Goal: Navigation & Orientation: Find specific page/section

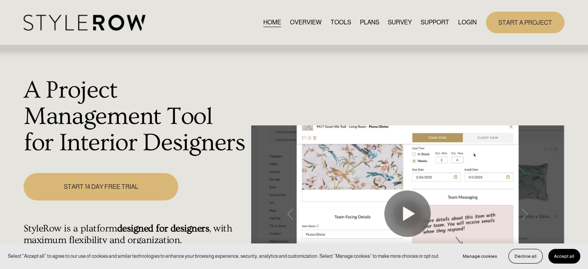
click at [468, 21] on link "LOGIN" at bounding box center [467, 22] width 19 height 10
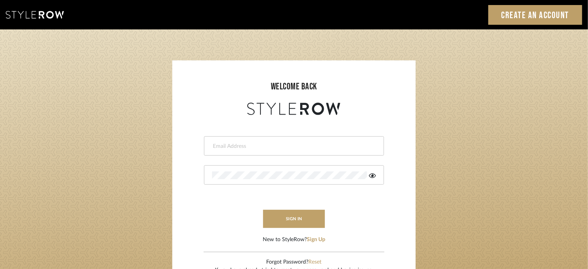
drag, startPoint x: 0, startPoint y: 0, endPoint x: 296, endPoint y: 147, distance: 330.3
click at [296, 147] on input "email" at bounding box center [293, 146] width 162 height 8
type input "jmatthews@morgantewilson.com"
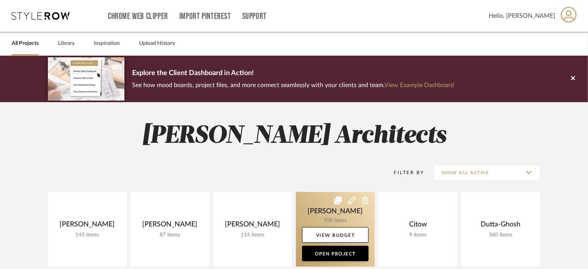
click at [340, 208] on link at bounding box center [335, 229] width 79 height 75
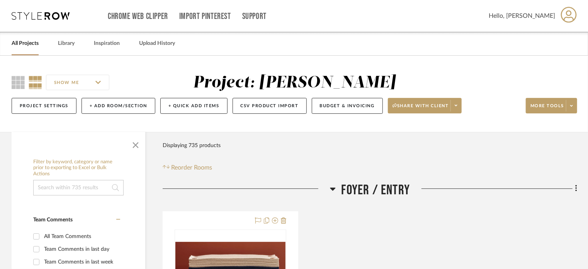
click at [400, 17] on div "Chrome Web Clipper Import Pinterest Support" at bounding box center [298, 16] width 381 height 32
click at [333, 182] on h3 "FOYER / ENTRY" at bounding box center [370, 190] width 80 height 17
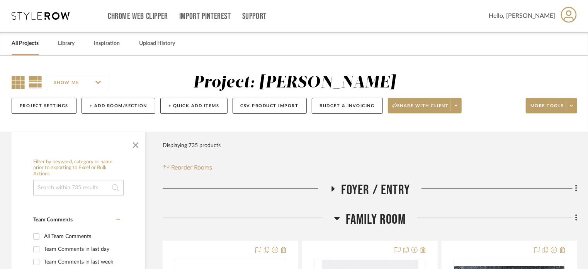
click at [16, 80] on icon at bounding box center [18, 82] width 13 height 13
click at [128, 147] on span "button" at bounding box center [135, 143] width 19 height 19
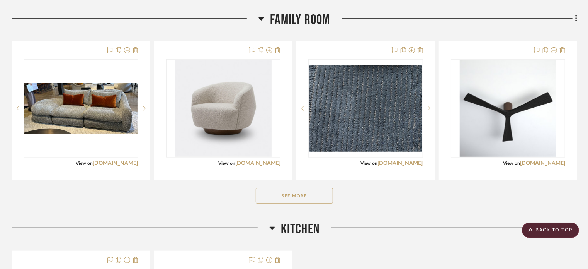
scroll to position [199, 0]
click at [298, 197] on button "See More" at bounding box center [294, 195] width 77 height 15
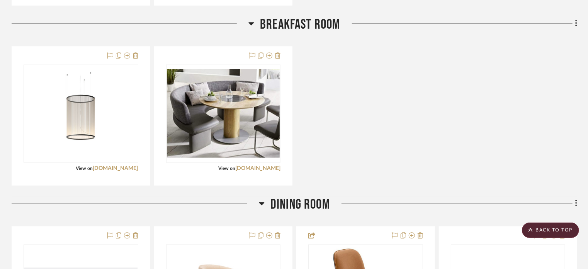
scroll to position [727, 0]
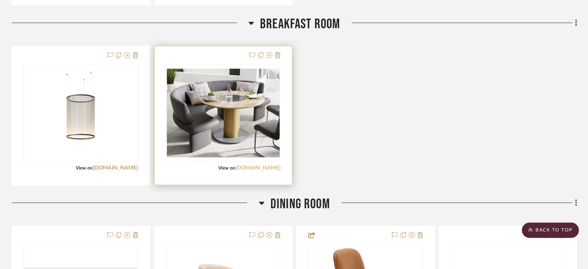
click at [267, 167] on link "foter.com" at bounding box center [257, 167] width 45 height 5
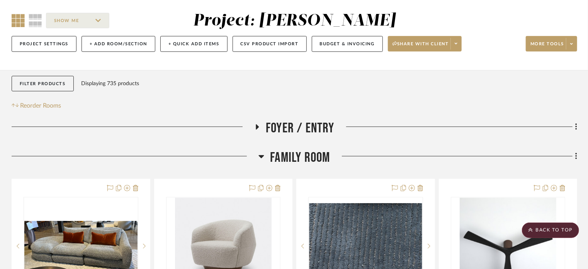
scroll to position [0, 0]
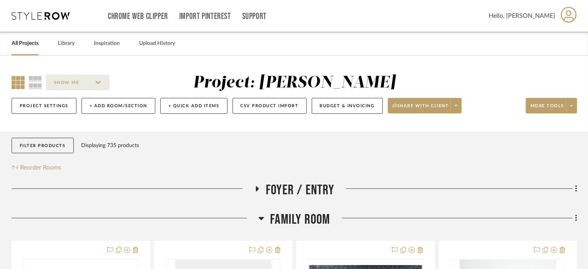
click at [17, 39] on link "All Projects" at bounding box center [25, 43] width 27 height 10
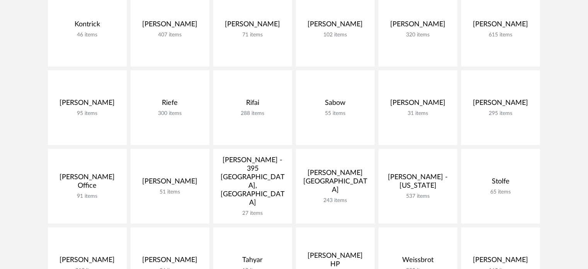
scroll to position [437, 0]
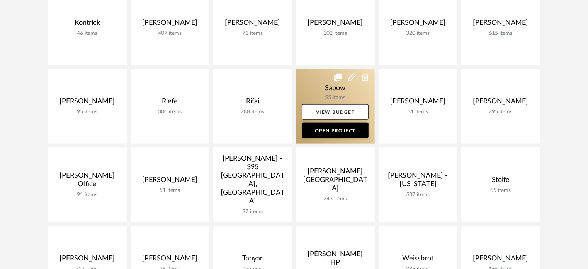
click at [342, 95] on link at bounding box center [335, 106] width 79 height 75
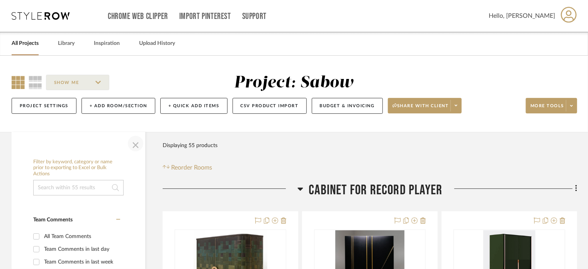
click at [131, 145] on span "button" at bounding box center [135, 143] width 19 height 19
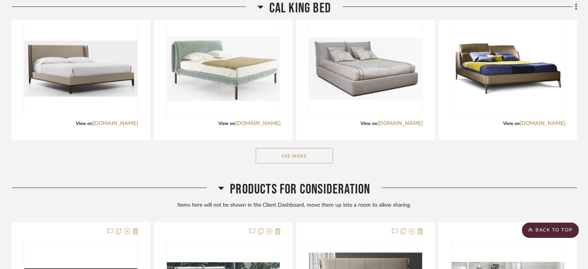
scroll to position [420, 0]
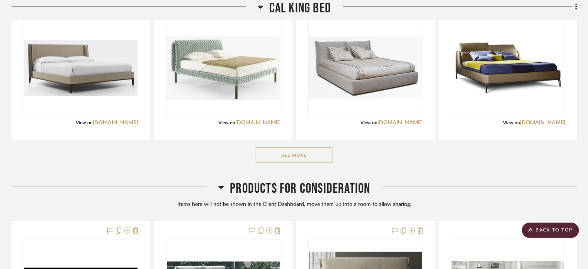
click at [288, 157] on button "See More" at bounding box center [294, 154] width 77 height 15
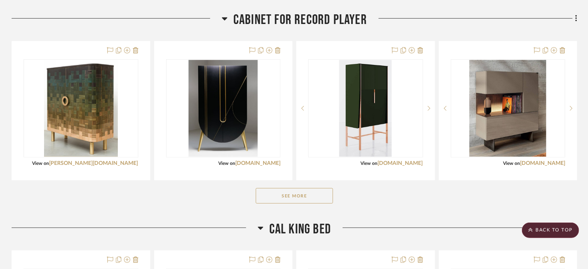
scroll to position [199, 0]
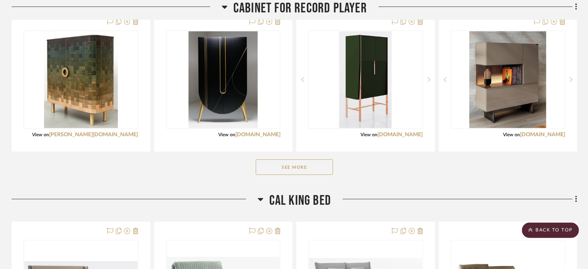
click at [291, 168] on button "See More" at bounding box center [294, 166] width 77 height 15
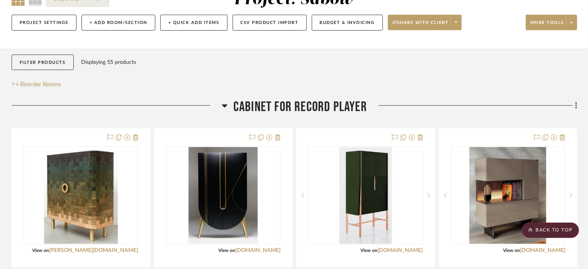
scroll to position [0, 0]
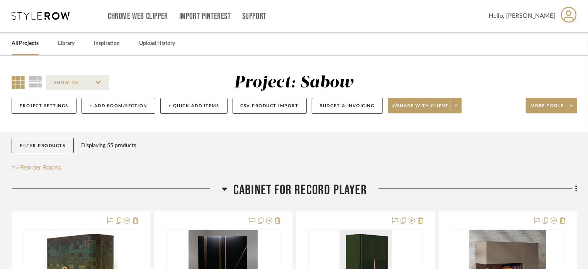
click at [35, 40] on link "All Projects" at bounding box center [25, 43] width 27 height 10
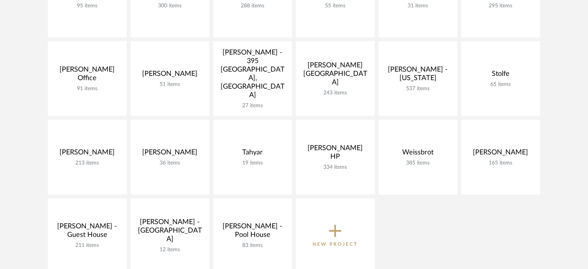
scroll to position [566, 0]
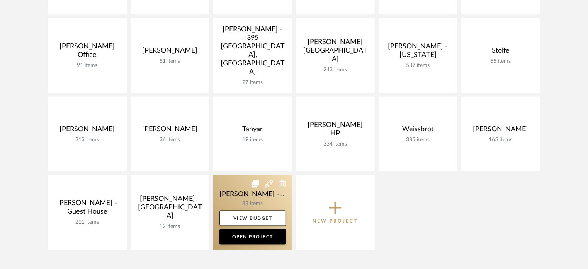
click at [234, 202] on link at bounding box center [252, 212] width 79 height 75
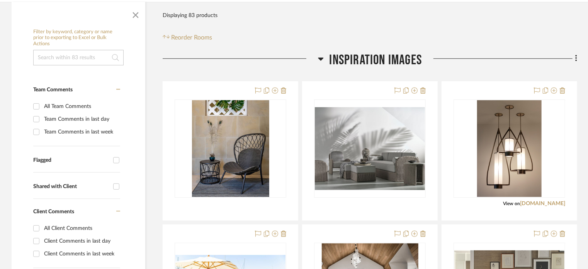
scroll to position [147, 0]
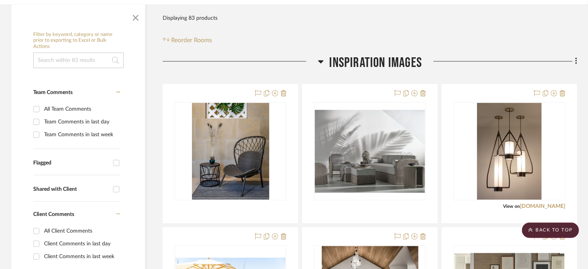
click at [322, 60] on icon at bounding box center [320, 61] width 5 height 3
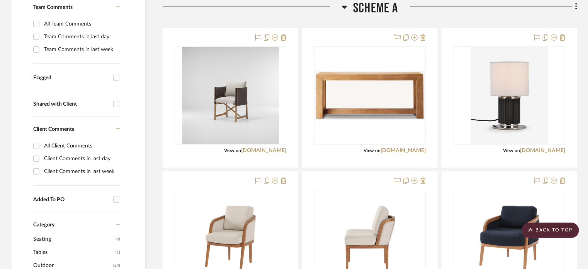
scroll to position [234, 0]
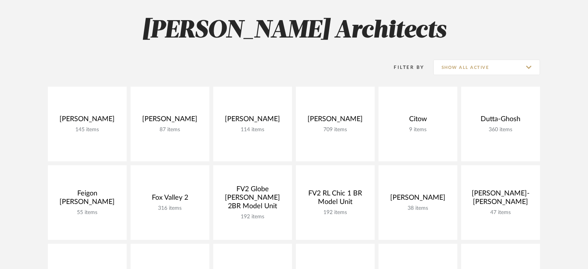
scroll to position [107, 0]
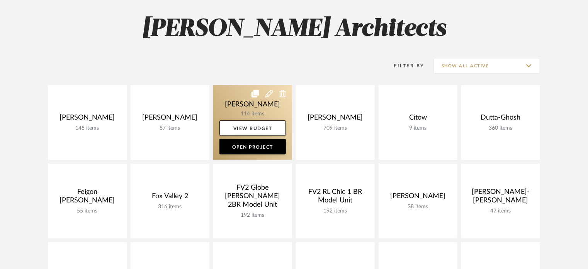
click at [254, 100] on link at bounding box center [252, 122] width 79 height 75
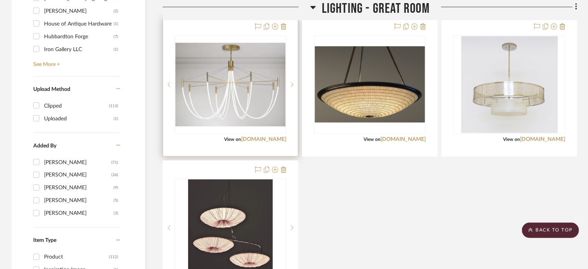
scroll to position [703, 0]
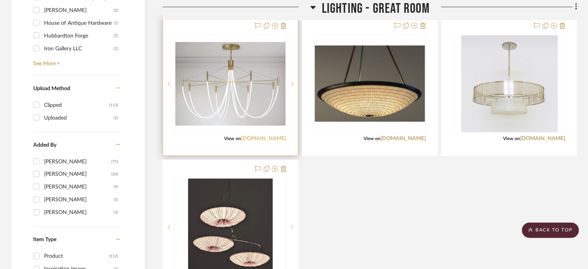
click at [265, 137] on link "usonahome.com" at bounding box center [263, 138] width 45 height 5
click at [231, 109] on img "0" at bounding box center [230, 84] width 110 height 84
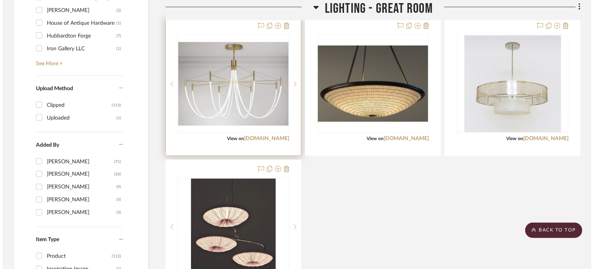
scroll to position [0, 0]
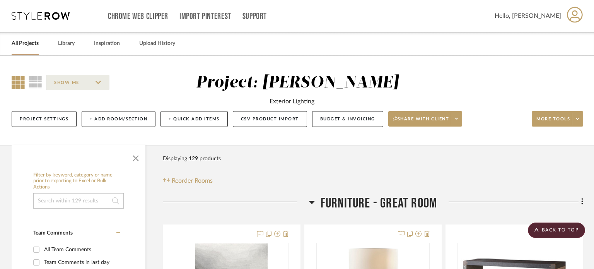
click at [231, 109] on body "Chrome Web Clipper Import Pinterest Support All Projects Library Inspiration Up…" at bounding box center [297, 134] width 594 height 269
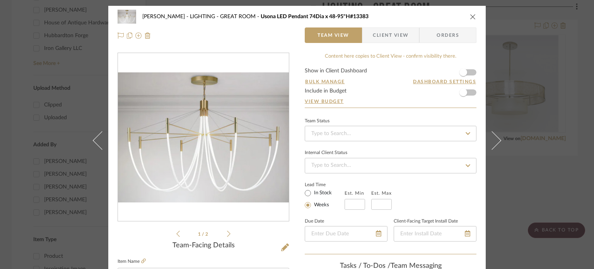
click at [465, 15] on div "Chen LIGHTING - GREAT ROOM Usona LED Pendant 74Dia x 48-95"H#13383" at bounding box center [296, 16] width 359 height 15
click at [472, 16] on icon "close" at bounding box center [473, 17] width 6 height 6
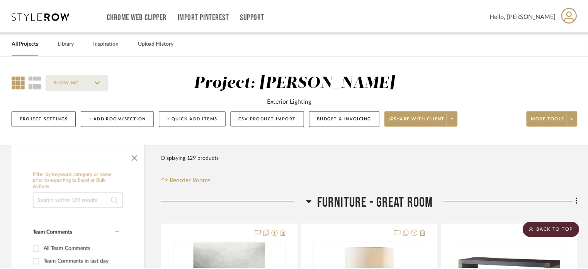
scroll to position [703, 0]
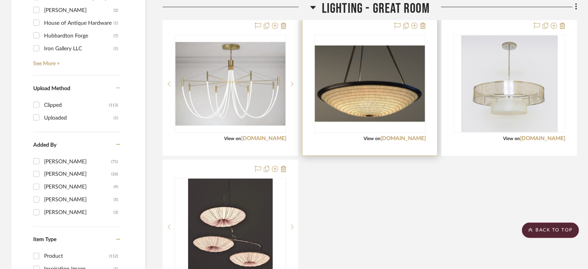
click at [388, 116] on img "0" at bounding box center [370, 84] width 110 height 76
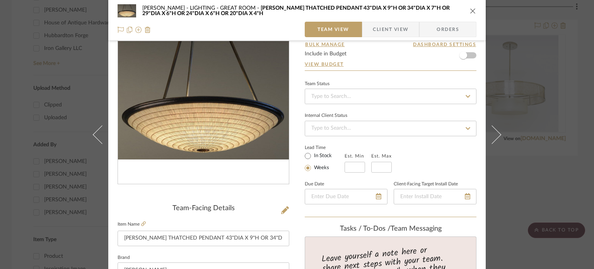
scroll to position [36, 0]
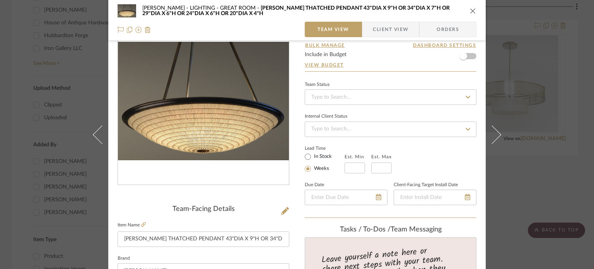
click at [471, 13] on icon "close" at bounding box center [473, 11] width 6 height 6
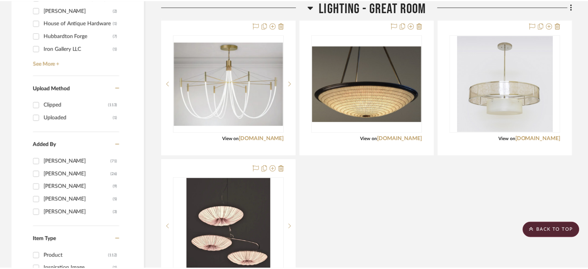
scroll to position [703, 0]
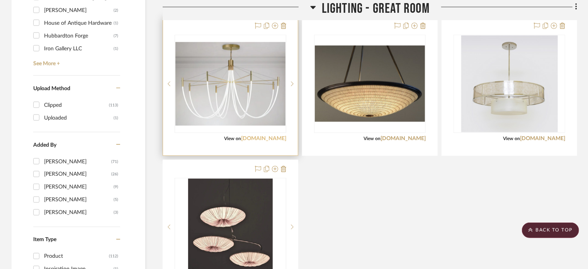
click at [261, 140] on link "usonahome.com" at bounding box center [263, 138] width 45 height 5
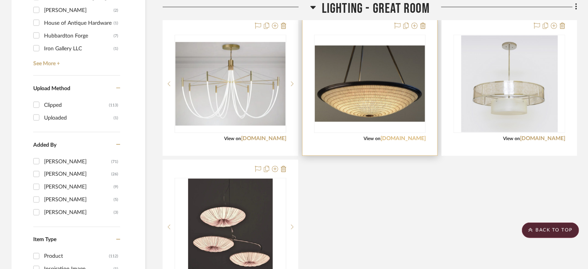
click at [396, 136] on link "hilliardlamps.com" at bounding box center [403, 138] width 45 height 5
